Goal: Find specific page/section: Find specific page/section

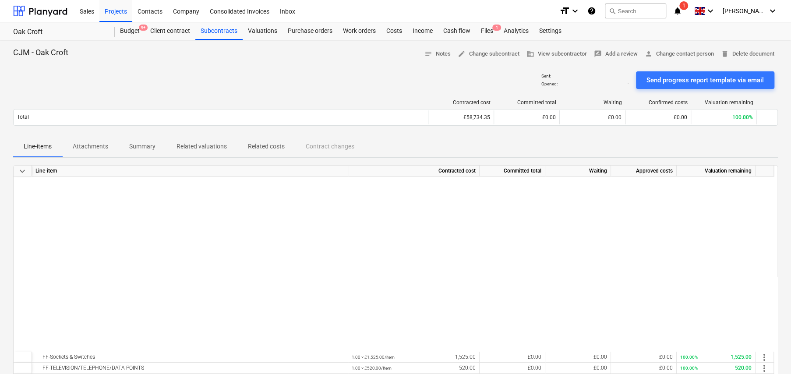
scroll to position [219, 0]
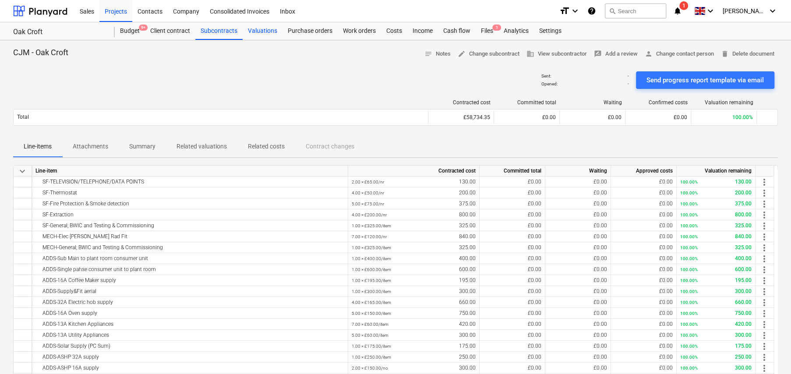
click at [261, 32] on div "Valuations" at bounding box center [263, 31] width 40 height 18
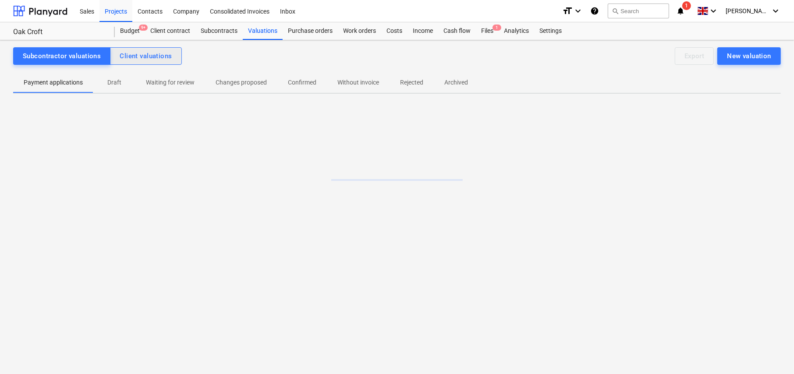
click at [131, 55] on div "Client valuations" at bounding box center [146, 55] width 52 height 11
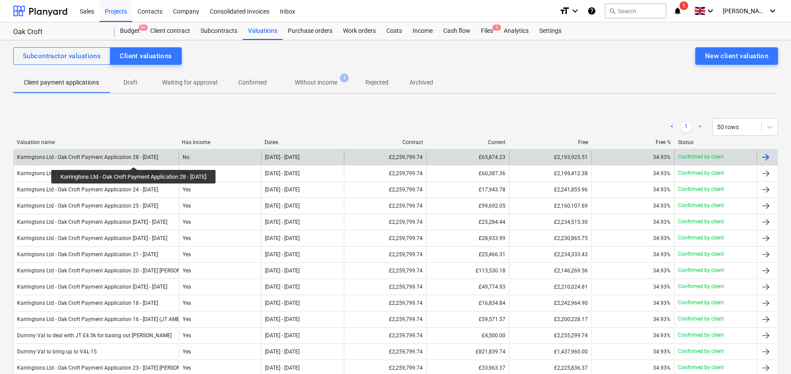
click at [138, 159] on div "Karringtons Ltd - Oak Croft Payment Application 28 - [DATE]" at bounding box center [87, 157] width 141 height 6
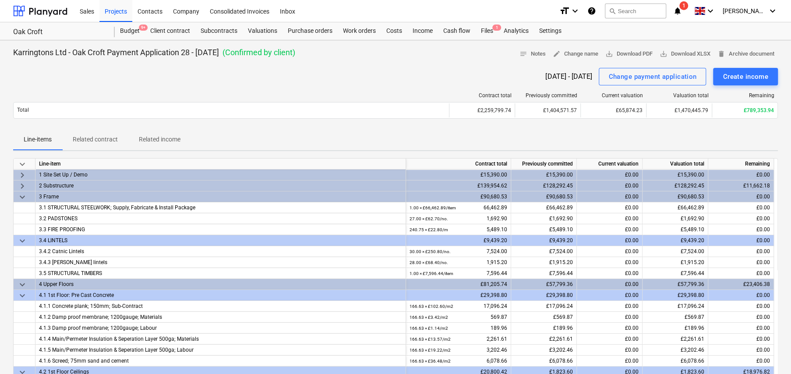
click at [22, 162] on span "keyboard_arrow_down" at bounding box center [22, 164] width 11 height 11
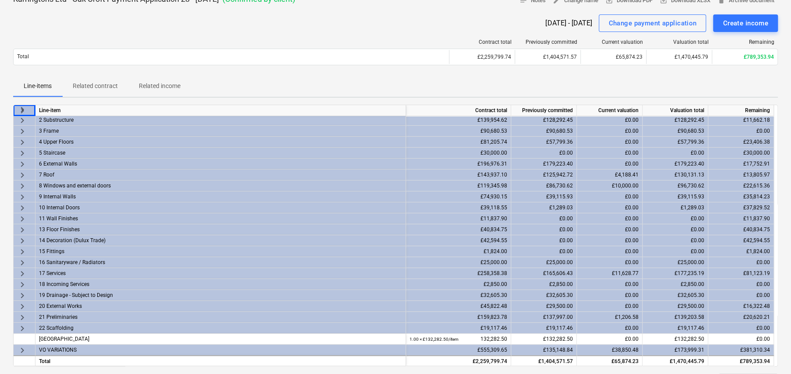
scroll to position [219, 0]
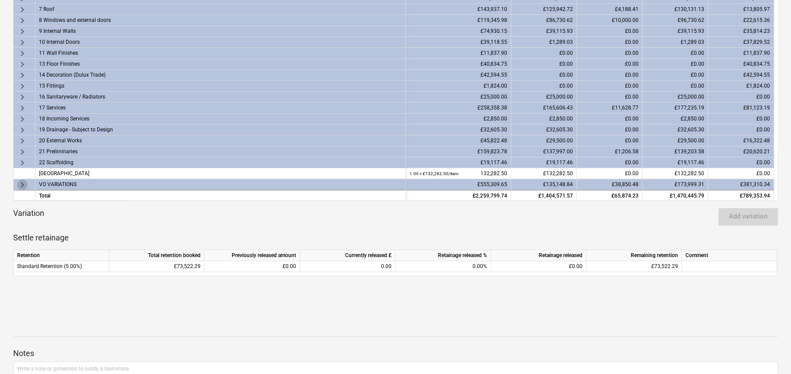
click at [20, 183] on span "keyboard_arrow_right" at bounding box center [22, 185] width 11 height 11
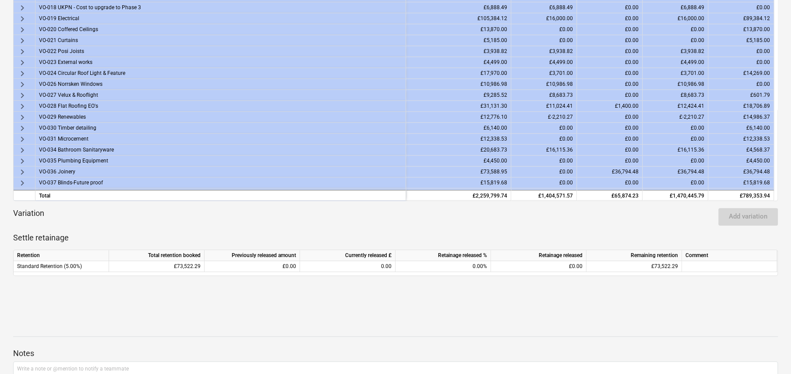
scroll to position [406, 0]
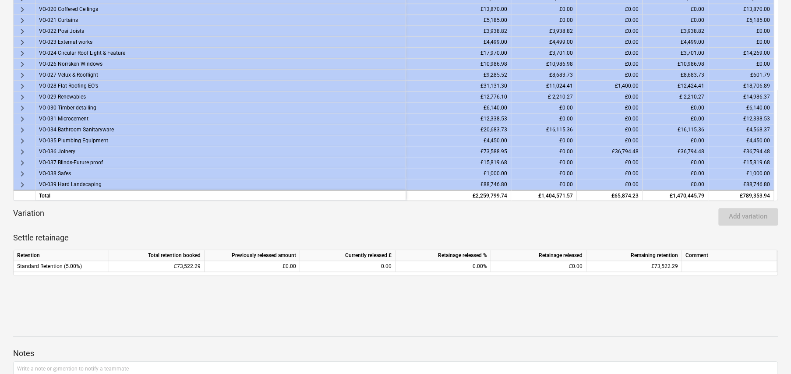
click at [21, 152] on span "keyboard_arrow_right" at bounding box center [22, 152] width 11 height 11
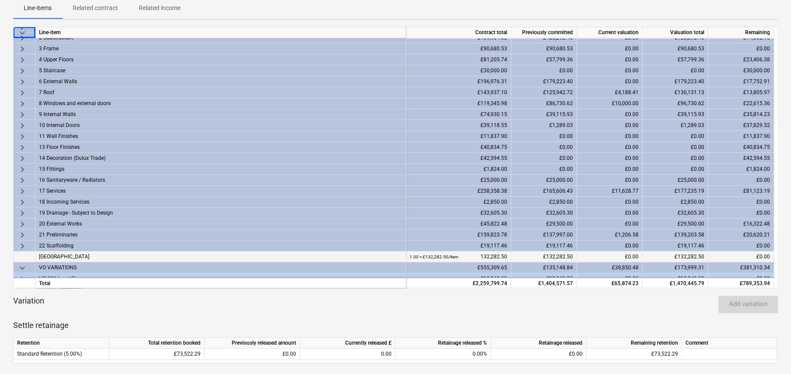
scroll to position [12, 0]
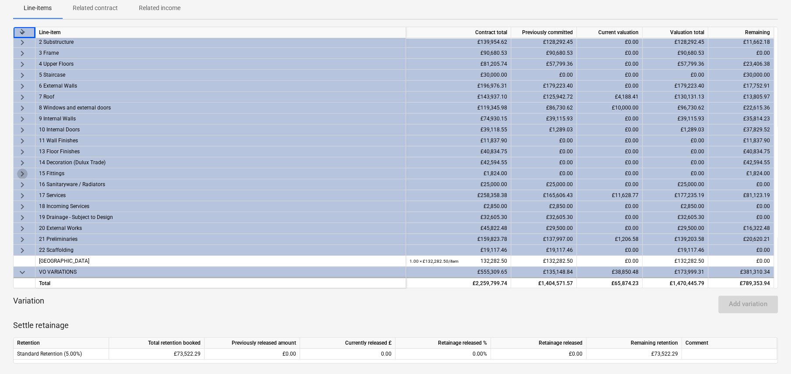
click at [22, 173] on span "keyboard_arrow_right" at bounding box center [22, 174] width 11 height 11
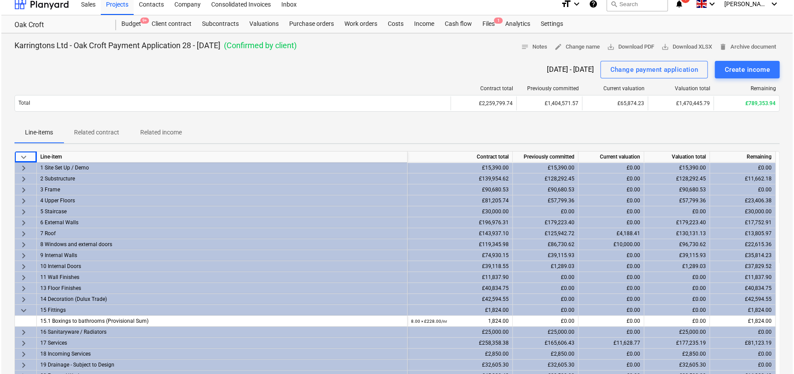
scroll to position [0, 0]
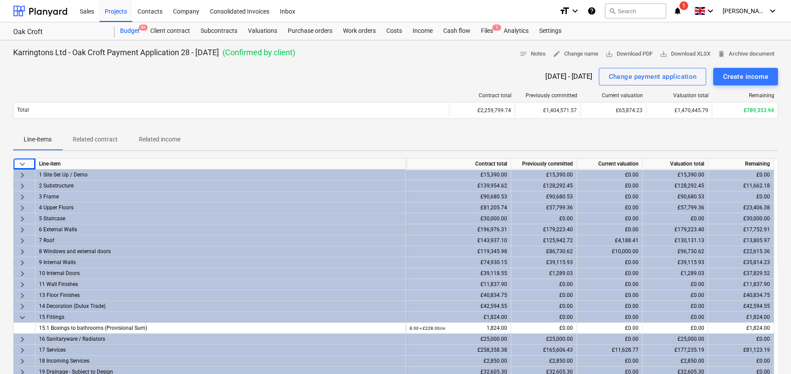
click at [124, 32] on div "Budget 9+" at bounding box center [130, 31] width 30 height 18
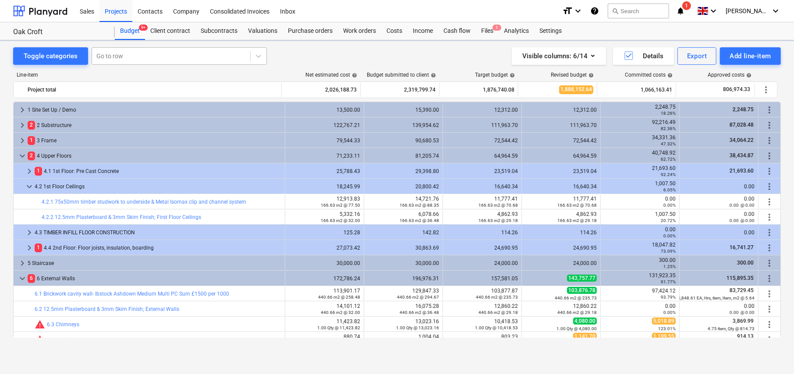
click at [120, 56] on div at bounding box center [170, 56] width 149 height 9
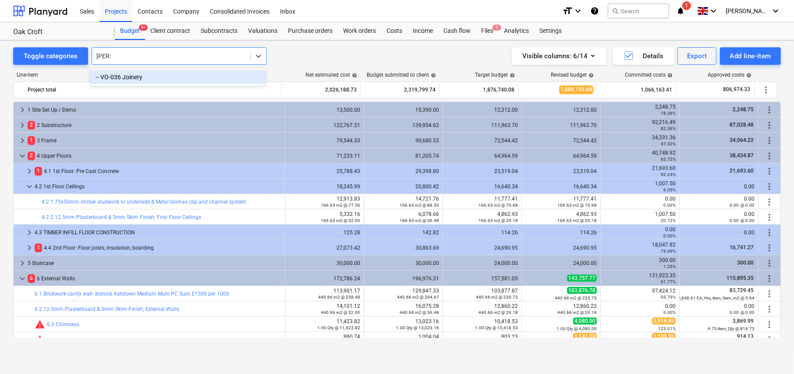
type input "joinery"
click at [148, 78] on div "-- VO-036 Joinery" at bounding box center [177, 77] width 175 height 14
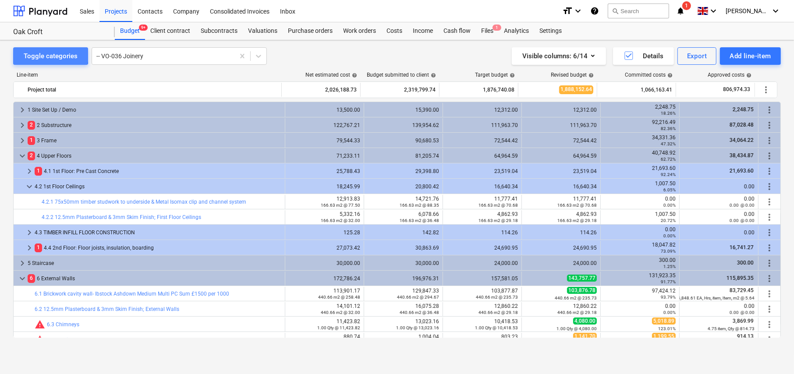
click at [39, 55] on div "Toggle categories" at bounding box center [51, 55] width 54 height 11
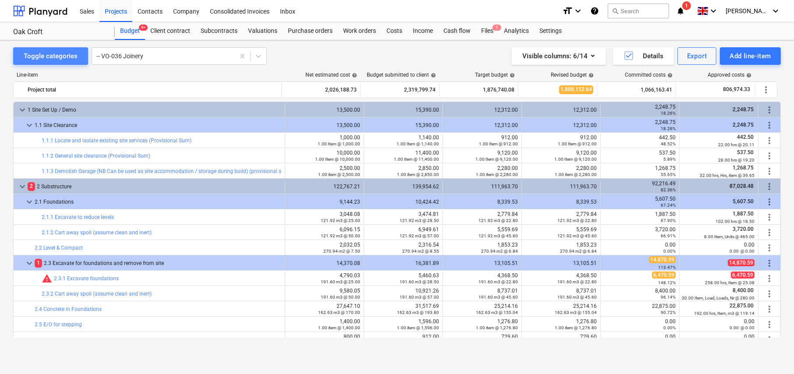
click at [52, 54] on div "Toggle categories" at bounding box center [51, 55] width 54 height 11
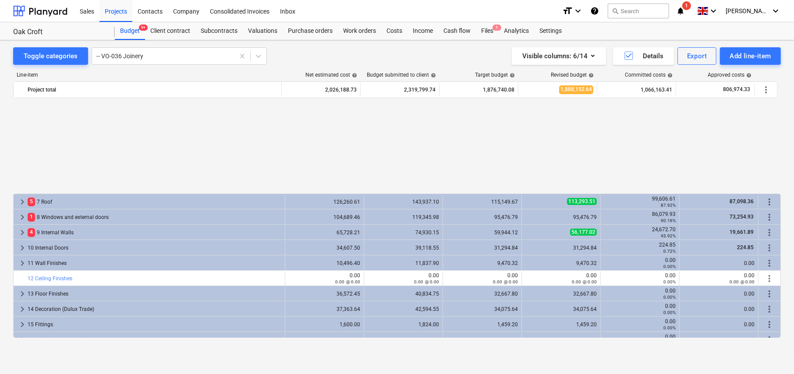
scroll to position [147, 0]
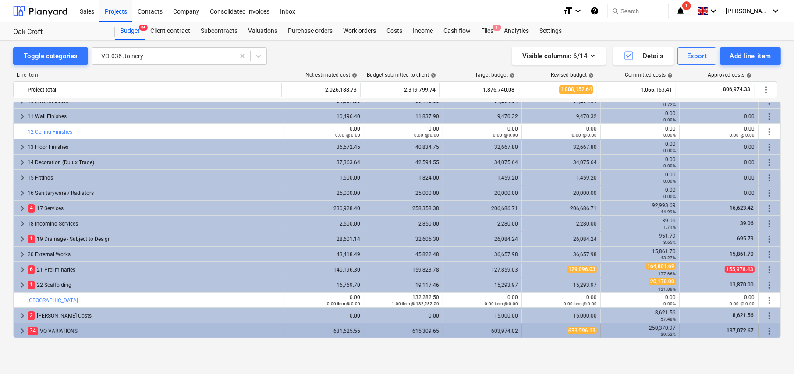
click at [21, 330] on span "keyboard_arrow_right" at bounding box center [22, 331] width 11 height 11
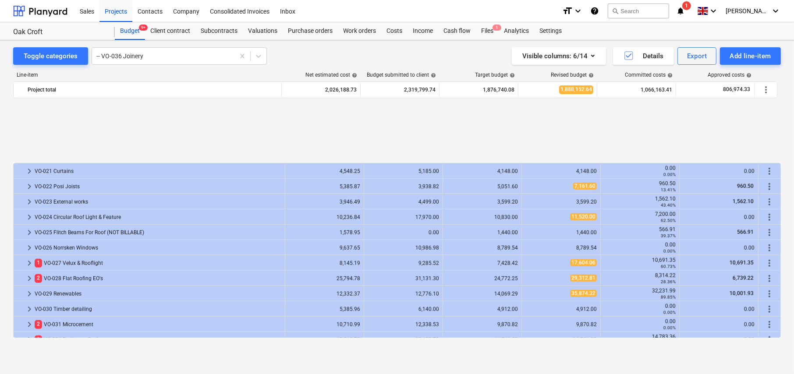
scroll to position [716, 0]
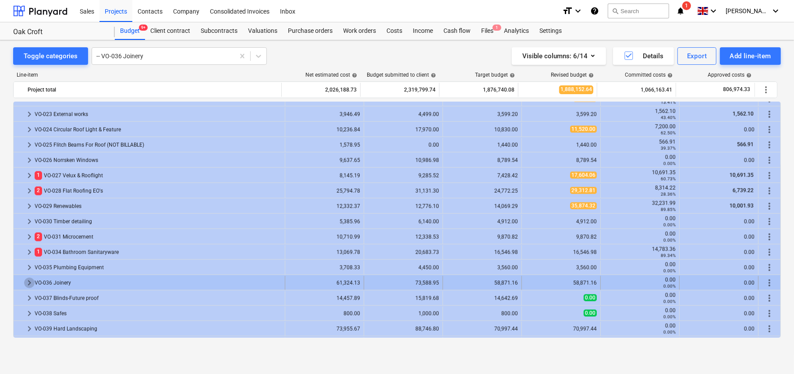
click at [28, 281] on span "keyboard_arrow_right" at bounding box center [29, 283] width 11 height 11
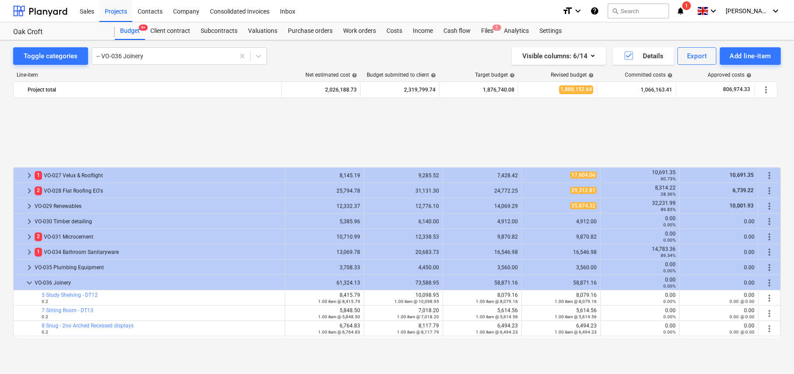
scroll to position [804, 0]
